Goal: Task Accomplishment & Management: Manage account settings

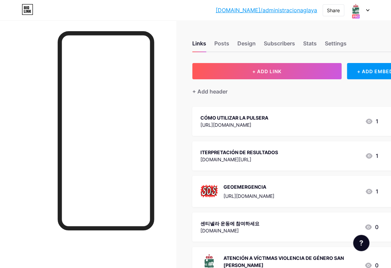
click at [370, 7] on div "bio.link/admini... bio.link/administracionaglaya Share Switch accounts AYUNTAMI…" at bounding box center [195, 10] width 391 height 12
click at [367, 9] on icon at bounding box center [367, 10] width 3 height 2
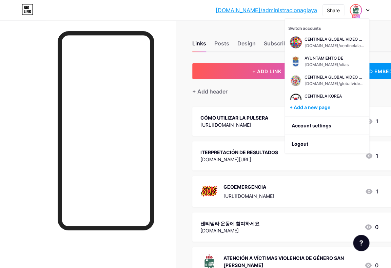
scroll to position [135, 0]
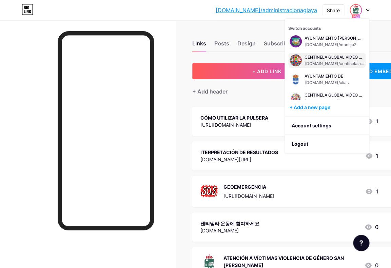
click at [327, 61] on div "[DOMAIN_NAME]/centinelalanguages" at bounding box center [334, 63] width 60 height 5
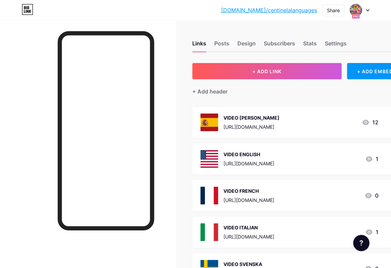
click at [279, 127] on div "[URL][DOMAIN_NAME]" at bounding box center [251, 126] width 56 height 7
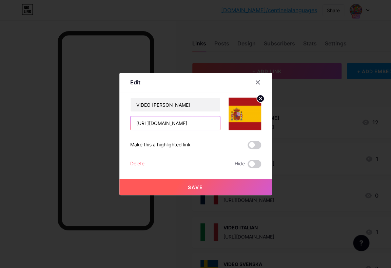
click at [186, 121] on input "[URL][DOMAIN_NAME]" at bounding box center [174, 123] width 89 height 14
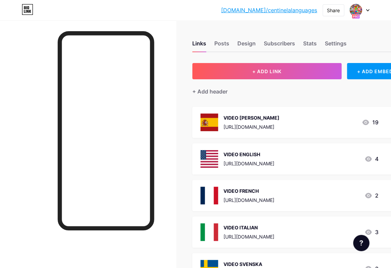
click at [245, 133] on div "VIDEO [PERSON_NAME] [URL][DOMAIN_NAME] 19" at bounding box center [297, 122] width 210 height 31
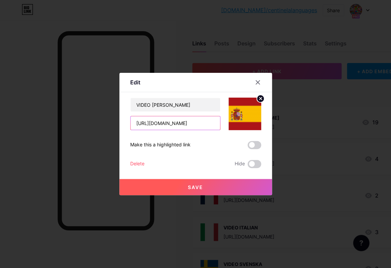
click at [189, 123] on input "[URL][DOMAIN_NAME]" at bounding box center [174, 123] width 89 height 14
paste input "O71VEbRbJ-8"
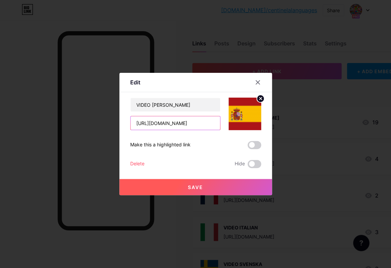
type input "[URL][DOMAIN_NAME]"
click at [212, 189] on button "Save" at bounding box center [195, 187] width 153 height 16
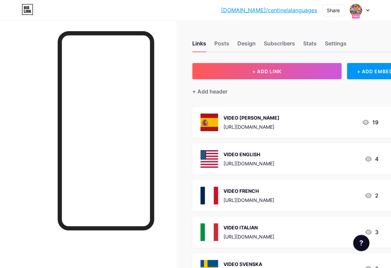
click at [274, 164] on div "https://youtube.com/shorts/Rwazuv0X8CE?feature=share" at bounding box center [248, 163] width 51 height 7
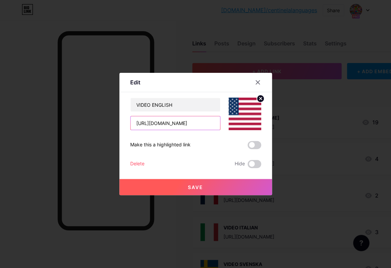
click at [187, 123] on input "https://youtube.com/shorts/Rwazuv0X8CE?feature=share" at bounding box center [174, 123] width 89 height 14
paste input "kBRqEa15mGc"
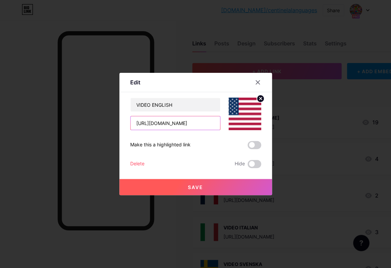
type input "https://youtube.com/shorts/kBRqEa15mGc"
click at [203, 189] on span "Save" at bounding box center [195, 187] width 15 height 6
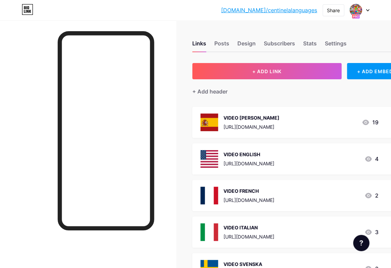
click at [274, 192] on div "VIDEO FRENCH" at bounding box center [248, 190] width 51 height 7
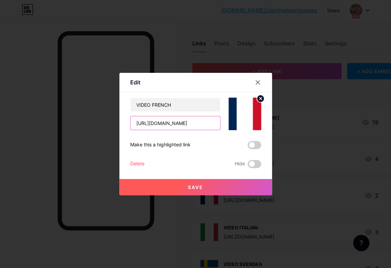
click at [191, 121] on input "https://youtube.com/shorts/55jM4HPY3c4?feature=share" at bounding box center [174, 123] width 89 height 14
paste input "xg9Lw4DtEO8"
type input "[URL][DOMAIN_NAME]"
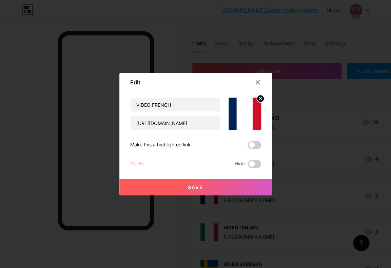
click at [201, 193] on button "Save" at bounding box center [195, 187] width 153 height 16
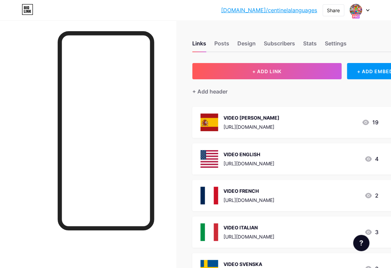
click at [270, 200] on div "[URL][DOMAIN_NAME]" at bounding box center [248, 200] width 51 height 7
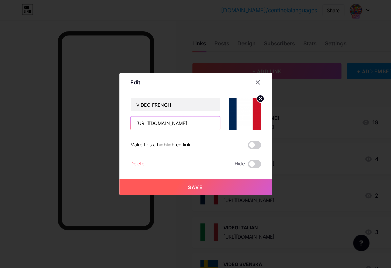
click at [199, 125] on input "[URL][DOMAIN_NAME]" at bounding box center [174, 123] width 89 height 14
click at [212, 188] on button "Save" at bounding box center [195, 187] width 153 height 16
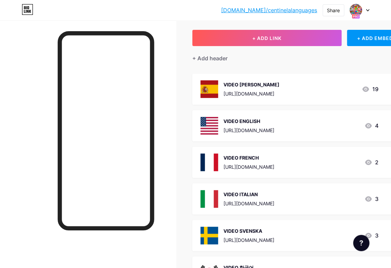
scroll to position [55, 0]
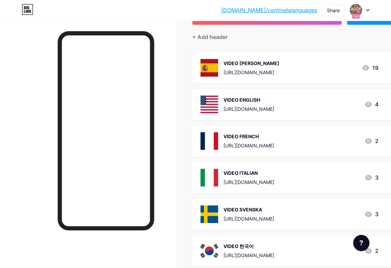
click at [240, 177] on div "VIDEO ITALIAN https://youtube.com/shorts/U8fOMlXRl8Q?feature=share" at bounding box center [248, 178] width 51 height 18
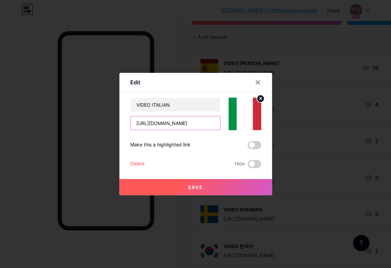
click at [190, 119] on input "https://youtube.com/shorts/U8fOMlXRl8Q?feature=share" at bounding box center [174, 123] width 89 height 14
paste input "EJMkx1exL_U"
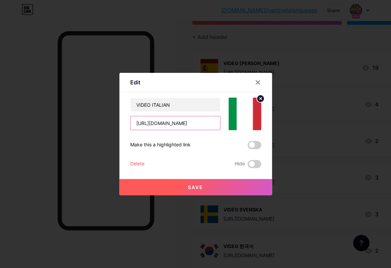
type input "[URL][DOMAIN_NAME]"
click at [198, 183] on button "Save" at bounding box center [195, 187] width 153 height 16
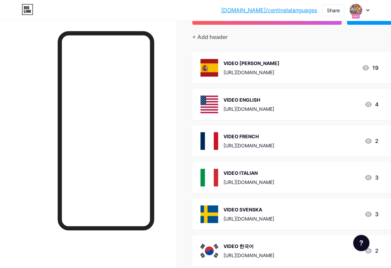
click at [266, 204] on div "VIDEO SVENSKA https://youtube.com/shorts/jeDysxyWvho?feature=share 3" at bounding box center [297, 214] width 210 height 31
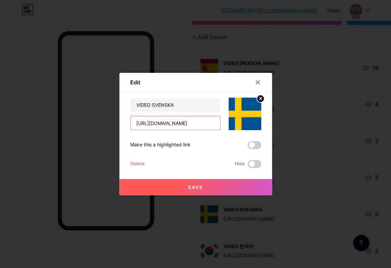
click at [202, 124] on input "https://youtube.com/shorts/jeDysxyWvho?feature=share" at bounding box center [174, 123] width 89 height 14
paste input "Q2fWtpRsYbY"
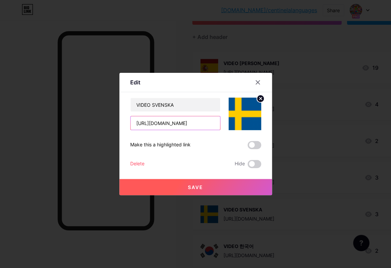
type input "[URL][DOMAIN_NAME]"
click at [214, 189] on button "Save" at bounding box center [195, 187] width 153 height 16
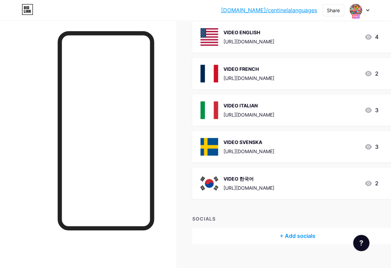
scroll to position [132, 0]
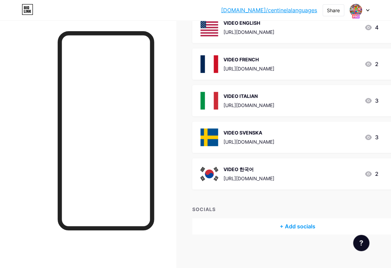
click at [236, 167] on div "VIDEO 한국어" at bounding box center [248, 169] width 51 height 7
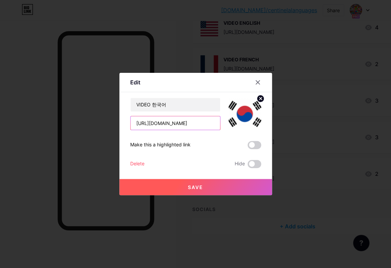
click at [193, 124] on input "https://youtube.com/shorts/oELqOQZt64c?feature=share" at bounding box center [174, 123] width 89 height 14
paste input "OrC4N4hk-KU"
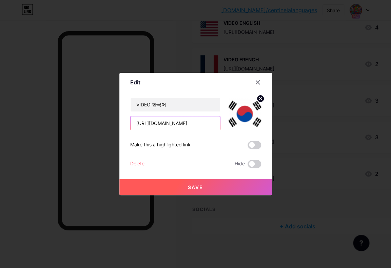
type input "[URL][DOMAIN_NAME]"
click at [209, 187] on button "Save" at bounding box center [195, 187] width 153 height 16
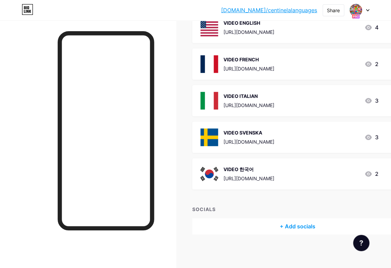
click at [367, 13] on div at bounding box center [359, 10] width 20 height 12
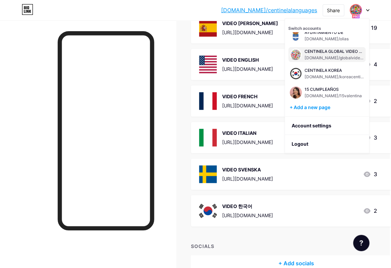
scroll to position [179, 0]
click at [322, 52] on div "CENTINELA GLOBAL VIDEO TARJETA PLUS" at bounding box center [334, 51] width 60 height 5
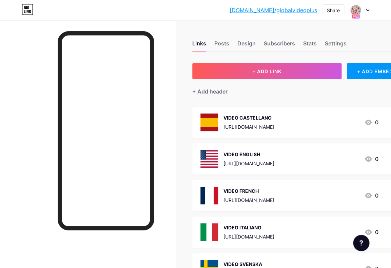
click at [263, 122] on div "VIDEO CASTELLANO https://youtube.com/shorts/gbBZzamzyPs?feature=share" at bounding box center [248, 123] width 51 height 18
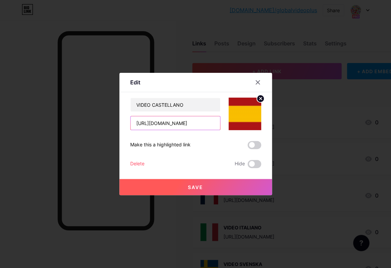
click at [203, 122] on input "https://youtube.com/shorts/gbBZzamzyPs?feature=share" at bounding box center [174, 123] width 89 height 14
paste input "m15BObe8sqw"
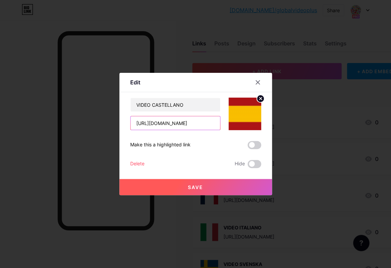
type input "[URL][DOMAIN_NAME]"
click at [212, 190] on button "Save" at bounding box center [195, 187] width 153 height 16
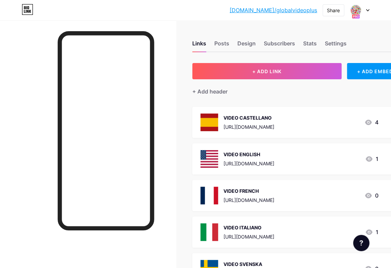
click at [262, 157] on div "VIDEO ENGLISH" at bounding box center [248, 154] width 51 height 7
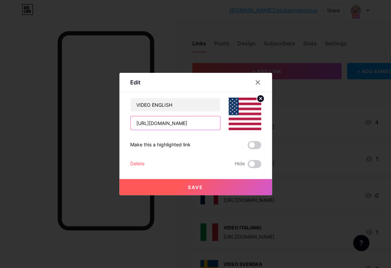
click at [203, 121] on input "https://youtube.com/shorts/WY_WExG76YQ?feature=share" at bounding box center [174, 123] width 89 height 14
paste input "JHOCcX-_784"
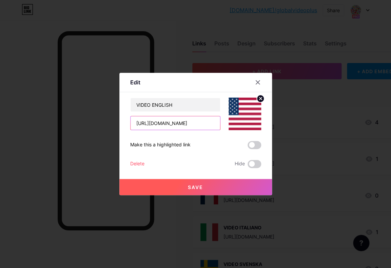
type input "[URL][DOMAIN_NAME]"
click at [204, 190] on button "Save" at bounding box center [195, 187] width 153 height 16
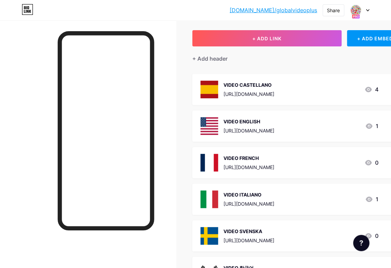
scroll to position [39, 0]
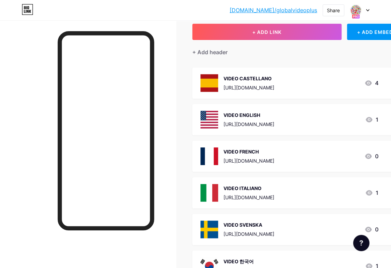
click at [271, 148] on div "VIDEO FRENCH" at bounding box center [248, 151] width 51 height 7
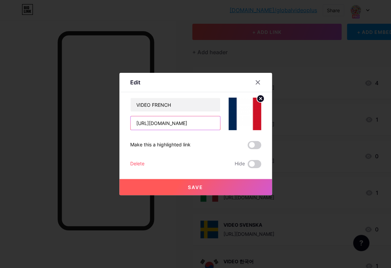
click at [189, 122] on input "https://youtube.com/shorts/jggvi5t7Smc?feature=share" at bounding box center [174, 123] width 89 height 14
paste input "qtJ_nWQwyyg"
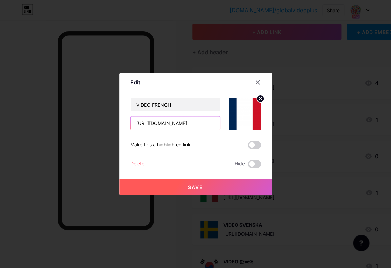
type input "[URL][DOMAIN_NAME]"
click at [202, 187] on span "Save" at bounding box center [195, 187] width 15 height 6
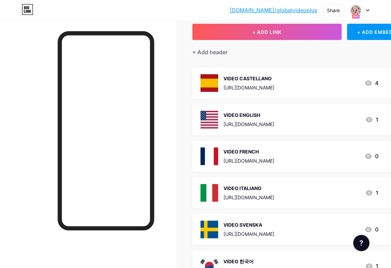
click at [273, 185] on div "VIDEO ITALIANO" at bounding box center [248, 188] width 51 height 7
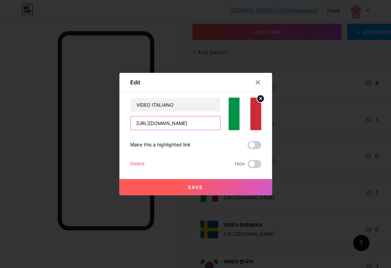
click at [188, 124] on input "https://youtube.com/shorts/uV_0e97rPNg?feature=share" at bounding box center [174, 123] width 89 height 14
paste input "qtJ_nWQwyyg"
type input "[URL][DOMAIN_NAME]"
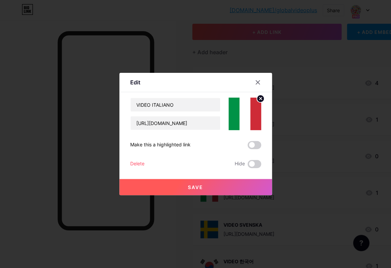
click at [199, 181] on button "Save" at bounding box center [195, 187] width 153 height 16
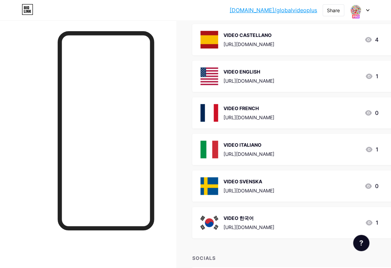
scroll to position [86, 0]
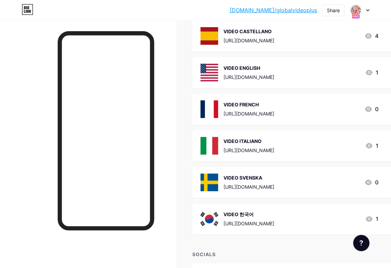
click at [258, 178] on div "VIDEO SVENSKA" at bounding box center [248, 177] width 51 height 7
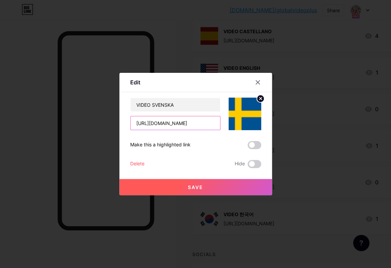
click at [183, 123] on input "https://youtube.com/shorts/Kc6h1uy-lU8?feature=share" at bounding box center [174, 123] width 89 height 14
paste input "r9dYeUGSRxQ"
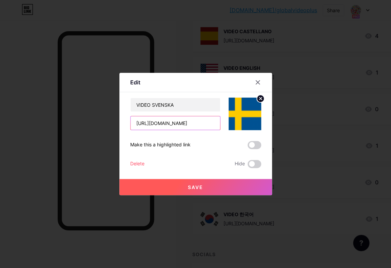
type input "[URL][DOMAIN_NAME]"
click at [197, 185] on span "Save" at bounding box center [195, 187] width 15 height 6
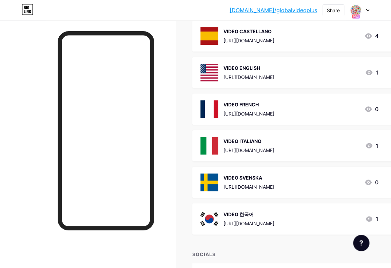
scroll to position [113, 0]
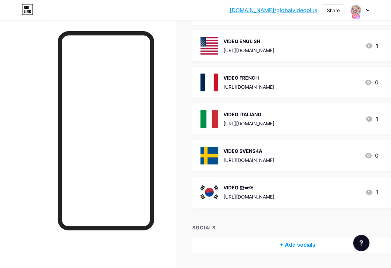
click at [267, 187] on div "VIDEO 한국어" at bounding box center [248, 187] width 51 height 7
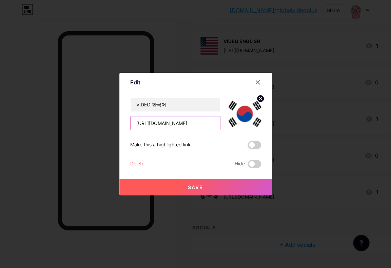
click at [167, 121] on input "https://youtube.com/shorts/l0Bh-54sfas?feature=share" at bounding box center [174, 123] width 89 height 14
paste input "RiJFa7Jrx2s"
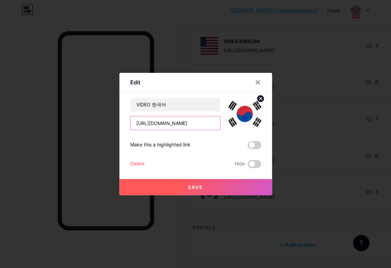
type input "[URL][DOMAIN_NAME]"
click at [193, 194] on button "Save" at bounding box center [195, 187] width 153 height 16
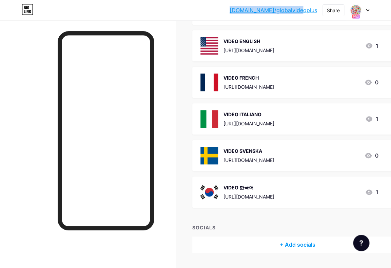
drag, startPoint x: 247, startPoint y: 11, endPoint x: 316, endPoint y: 13, distance: 68.8
click at [316, 13] on div "bio.link/global... bio.link/globalvideoplus Share Switch accounts CENTINELA GLO…" at bounding box center [195, 10] width 391 height 12
copy link "[DOMAIN_NAME]/globalvideoplus"
click at [368, 12] on div at bounding box center [359, 10] width 20 height 12
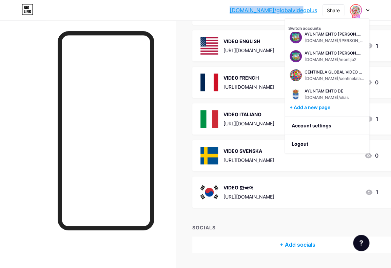
scroll to position [146, 0]
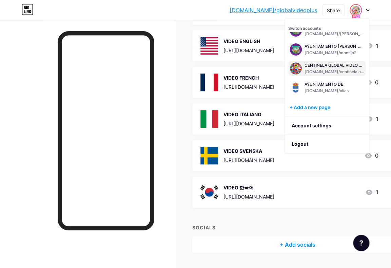
click at [329, 66] on div "CENTINELA GLOBAL VIDEO PULSERA" at bounding box center [334, 65] width 60 height 5
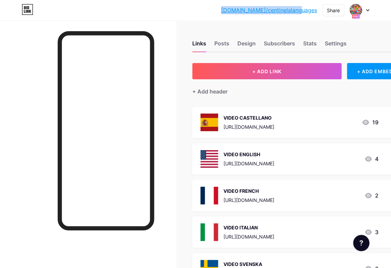
drag, startPoint x: 241, startPoint y: 6, endPoint x: 318, endPoint y: 15, distance: 77.4
click at [318, 15] on div "bio.link/centin... bio.link/centinelalanguages Share Switch accounts CENTINELA …" at bounding box center [195, 10] width 391 height 12
copy link "[DOMAIN_NAME]/centinelalanguages"
click at [367, 11] on icon at bounding box center [367, 10] width 3 height 2
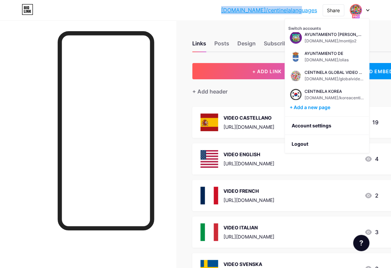
scroll to position [179, 0]
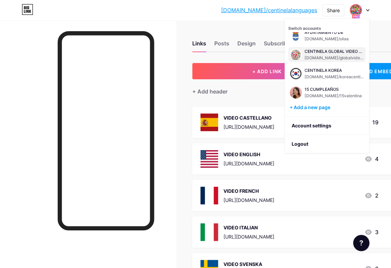
click at [329, 56] on div "[DOMAIN_NAME]/globalvideoplus" at bounding box center [334, 57] width 60 height 5
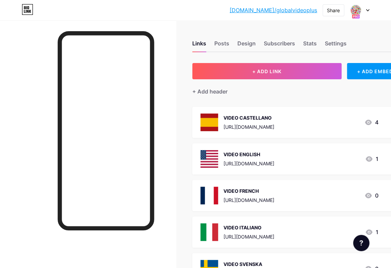
click at [263, 115] on div "VIDEO CASTELLANO" at bounding box center [248, 117] width 51 height 7
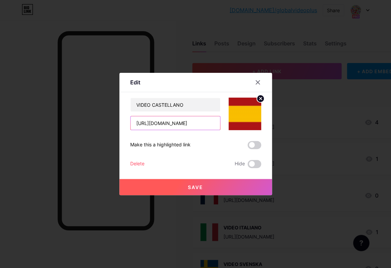
click at [167, 124] on input "[URL][DOMAIN_NAME]" at bounding box center [174, 123] width 89 height 14
paste input "vAhCk_EYtPg"
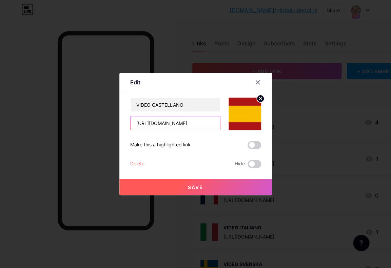
type input "[URL][DOMAIN_NAME]"
click at [205, 192] on button "Save" at bounding box center [195, 187] width 153 height 16
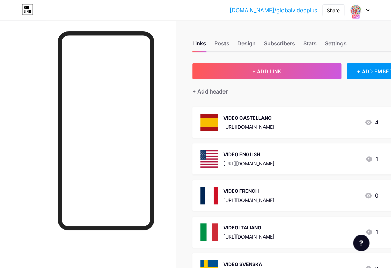
click at [239, 157] on div "VIDEO ENGLISH" at bounding box center [248, 154] width 51 height 7
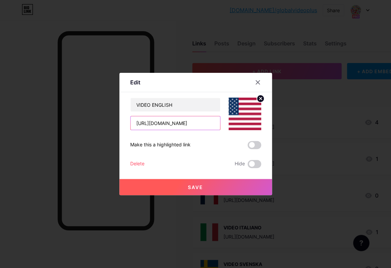
click at [192, 120] on input "[URL][DOMAIN_NAME]" at bounding box center [174, 123] width 89 height 14
click at [208, 192] on button "Save" at bounding box center [195, 187] width 153 height 16
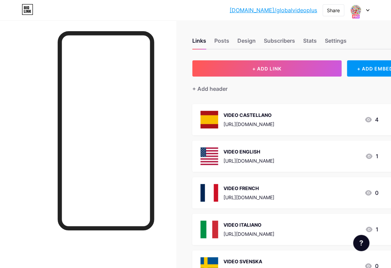
scroll to position [4, 0]
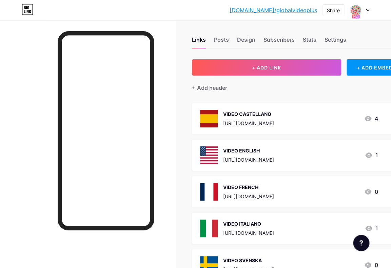
click at [274, 193] on div "VIDEO FRENCH [URL][DOMAIN_NAME]" at bounding box center [248, 192] width 51 height 18
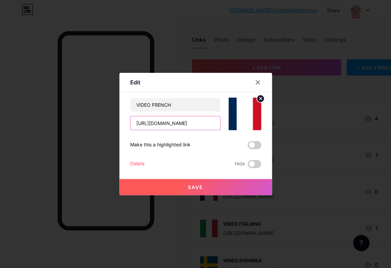
click at [195, 126] on input "[URL][DOMAIN_NAME]" at bounding box center [174, 123] width 89 height 14
click at [203, 190] on button "Save" at bounding box center [195, 187] width 153 height 16
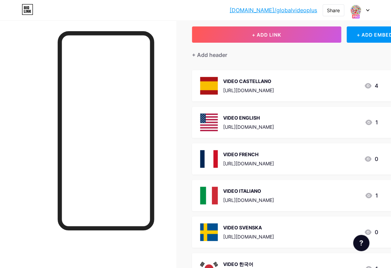
scroll to position [38, 0]
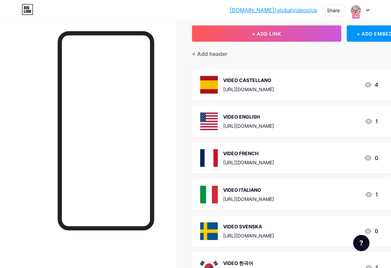
click at [275, 181] on div "VIDEO ITALIANO [URL][DOMAIN_NAME] 1" at bounding box center [297, 194] width 210 height 31
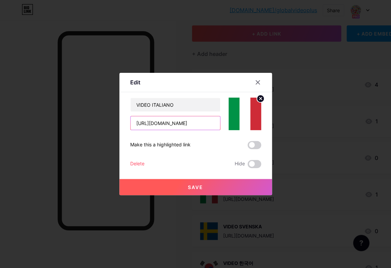
click at [169, 126] on input "[URL][DOMAIN_NAME]" at bounding box center [174, 123] width 89 height 14
paste input "vAhCk_EYtP"
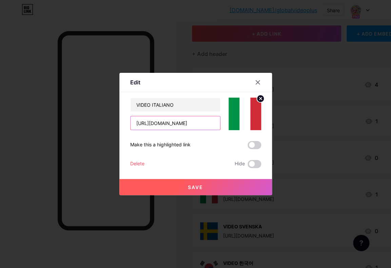
type input "[URL][DOMAIN_NAME]"
click at [194, 186] on span "Save" at bounding box center [195, 187] width 15 height 6
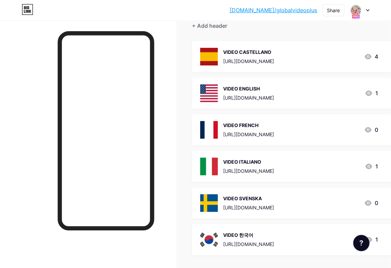
scroll to position [77, 0]
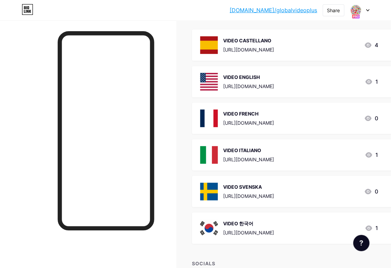
click at [274, 177] on div "VIDEO SVENSKA [URL][DOMAIN_NAME] 0" at bounding box center [297, 191] width 210 height 31
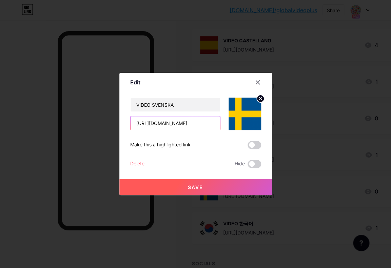
click at [172, 121] on input "[URL][DOMAIN_NAME]" at bounding box center [174, 123] width 89 height 14
paste input "Q2fWtpRsYbY"
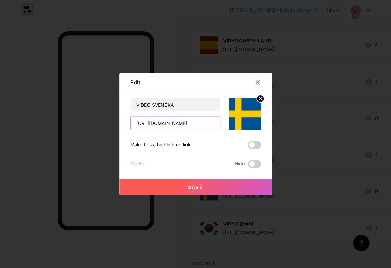
type input "[URL][DOMAIN_NAME]"
click at [222, 184] on button "Save" at bounding box center [195, 187] width 153 height 16
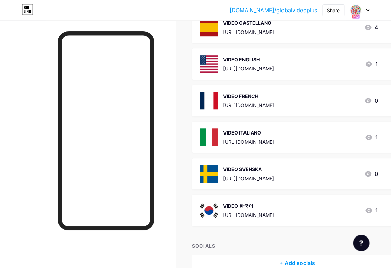
scroll to position [111, 0]
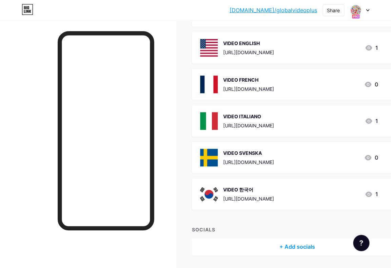
click at [261, 188] on div "VIDEO 한국어" at bounding box center [248, 189] width 51 height 7
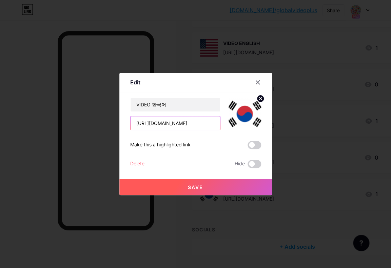
click at [174, 126] on input "[URL][DOMAIN_NAME]" at bounding box center [174, 123] width 89 height 14
click at [206, 188] on button "Save" at bounding box center [195, 187] width 153 height 16
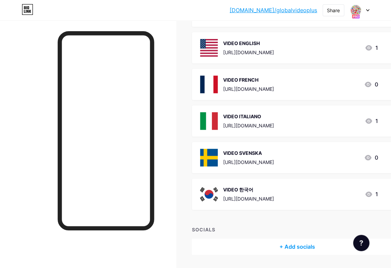
click at [171, 53] on div at bounding box center [88, 154] width 176 height 268
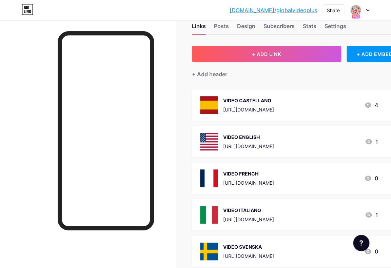
scroll to position [0, 0]
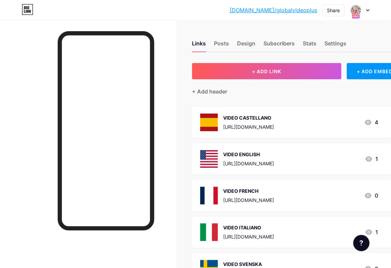
click at [249, 120] on div "VIDEO CASTELLANO" at bounding box center [248, 117] width 51 height 7
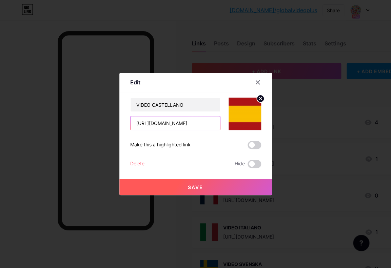
click at [195, 123] on input "[URL][DOMAIN_NAME]" at bounding box center [174, 123] width 89 height 14
paste input "m15BObe8sqw"
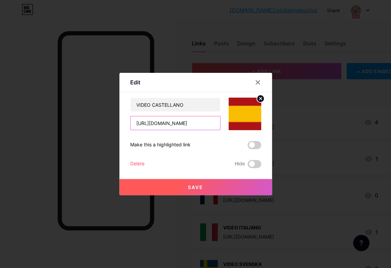
type input "[URL][DOMAIN_NAME]"
click at [207, 189] on button "Save" at bounding box center [195, 187] width 153 height 16
